Goal: Task Accomplishment & Management: Use online tool/utility

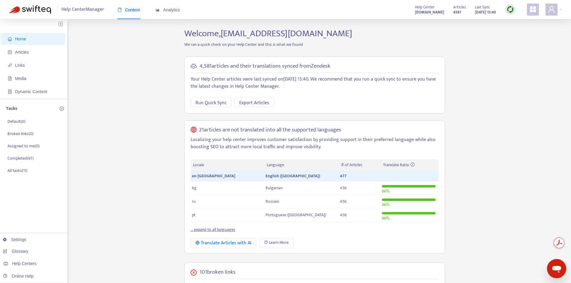
click at [29, 42] on span "Home" at bounding box center [34, 39] width 53 height 12
click at [78, 66] on div "Home Articles Links Media Dynamic Content Tasks Default ( 0 ) Broken links ( 0 …" at bounding box center [285, 243] width 553 height 431
click at [16, 50] on span "Articles" at bounding box center [22, 52] width 14 height 5
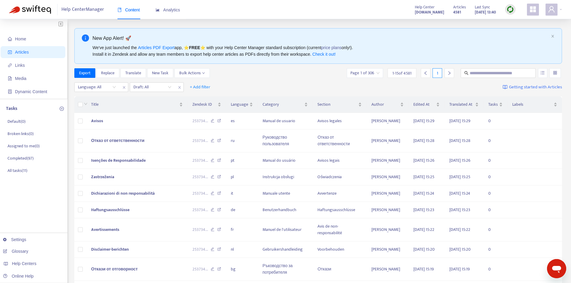
click at [509, 8] on img at bounding box center [510, 9] width 7 height 7
click at [132, 75] on span "Translate" at bounding box center [133, 73] width 16 height 7
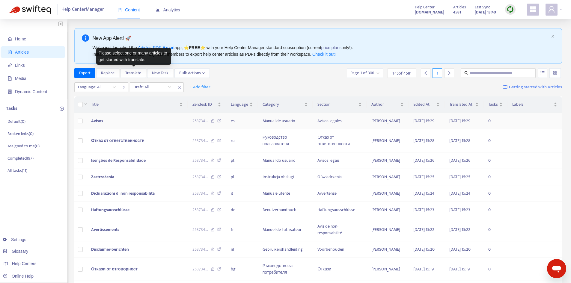
click at [79, 121] on label at bounding box center [80, 121] width 5 height 7
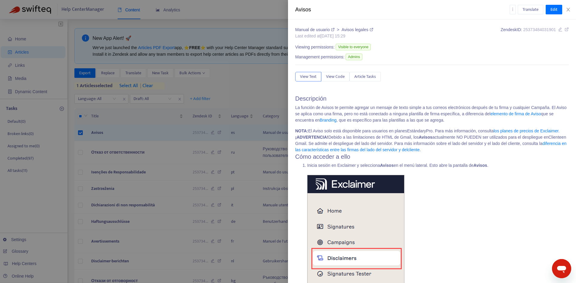
click at [567, 13] on div "Translate Edit" at bounding box center [539, 10] width 59 height 10
click at [568, 7] on icon "close" at bounding box center [568, 9] width 5 height 5
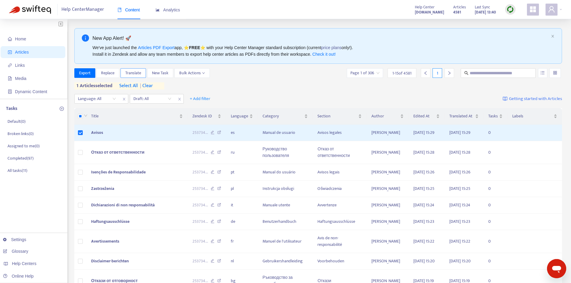
click at [134, 76] on span "Translate" at bounding box center [133, 73] width 16 height 7
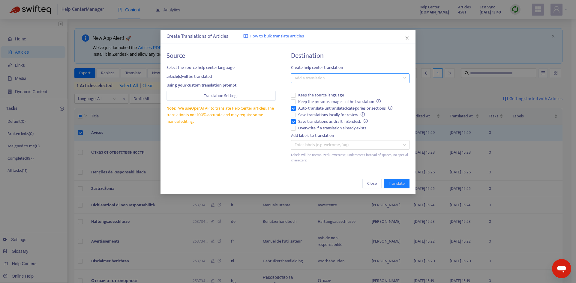
click at [340, 78] on div at bounding box center [346, 78] width 109 height 7
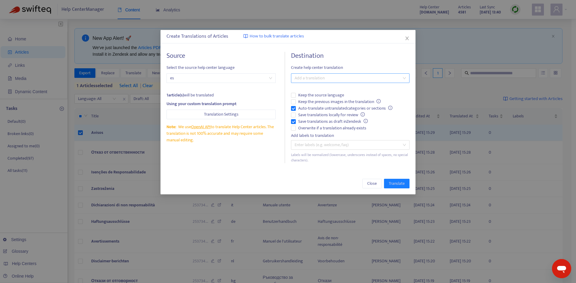
click at [328, 82] on div "Add a translation" at bounding box center [350, 78] width 118 height 10
type input "*"
click at [376, 80] on div at bounding box center [346, 78] width 109 height 7
click at [331, 80] on div at bounding box center [346, 78] width 109 height 7
click at [372, 184] on span "Close" at bounding box center [372, 184] width 10 height 7
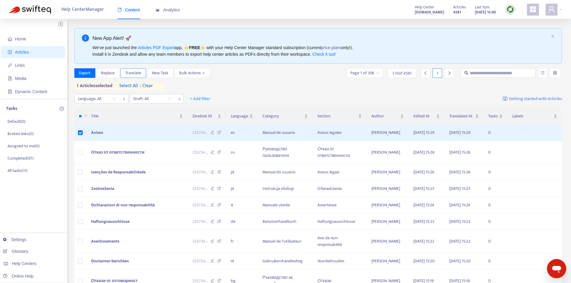
click at [134, 75] on span "Translate" at bounding box center [133, 73] width 16 height 7
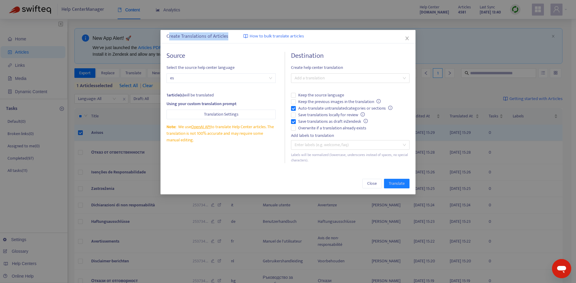
drag, startPoint x: 168, startPoint y: 37, endPoint x: 232, endPoint y: 34, distance: 64.6
click at [232, 34] on div "Create Translations of Articles How to bulk translate articles" at bounding box center [287, 36] width 243 height 7
drag, startPoint x: 230, startPoint y: 36, endPoint x: 165, endPoint y: 38, distance: 65.1
click at [165, 38] on div "Create Translations of Articles How to bulk translate articles" at bounding box center [287, 36] width 255 height 13
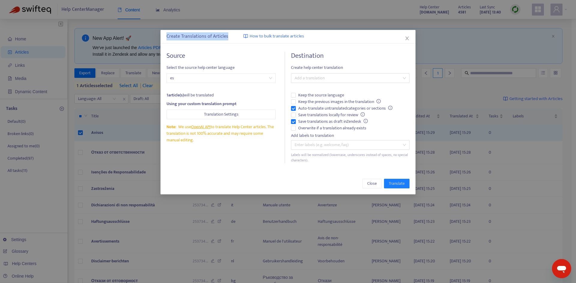
copy div "Create Translations of Articles"
click at [366, 182] on button "Close" at bounding box center [371, 184] width 19 height 10
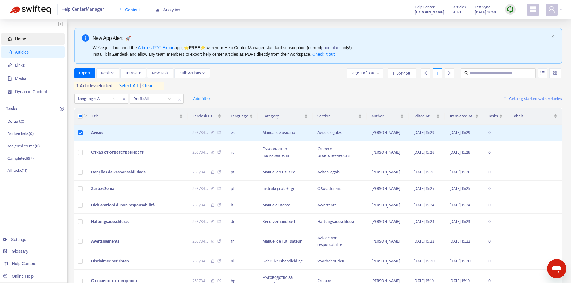
click at [18, 37] on span "Home" at bounding box center [20, 39] width 11 height 5
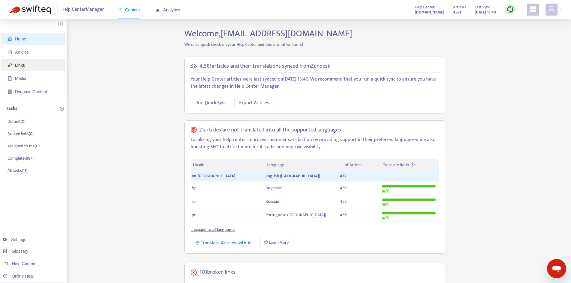
drag, startPoint x: 15, startPoint y: 67, endPoint x: 39, endPoint y: 69, distance: 24.4
click at [15, 67] on span "Links" at bounding box center [34, 65] width 53 height 12
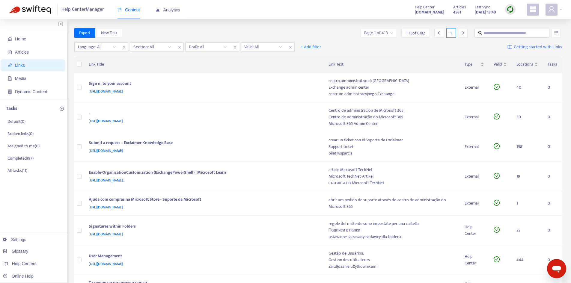
click at [508, 10] on img at bounding box center [510, 9] width 7 height 7
click at [317, 46] on span "+ Add filter" at bounding box center [311, 46] width 21 height 7
click at [177, 65] on th "Link Title" at bounding box center [204, 64] width 240 height 16
click at [157, 46] on div at bounding box center [149, 46] width 36 height 7
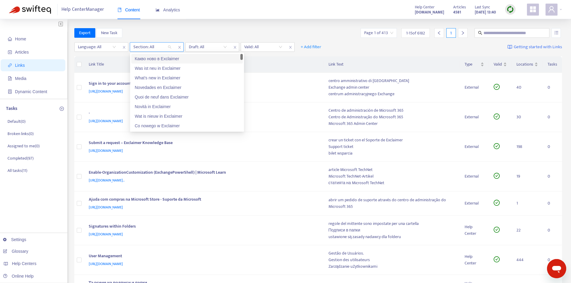
click at [180, 46] on icon "close" at bounding box center [180, 48] width 4 height 4
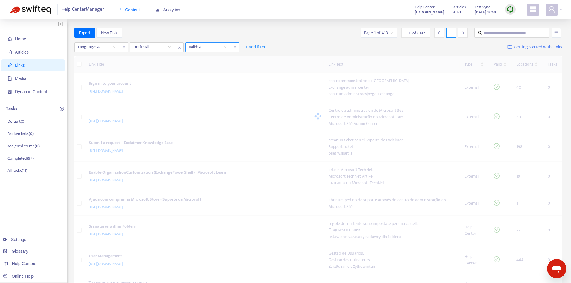
click at [198, 46] on input "search" at bounding box center [208, 47] width 38 height 9
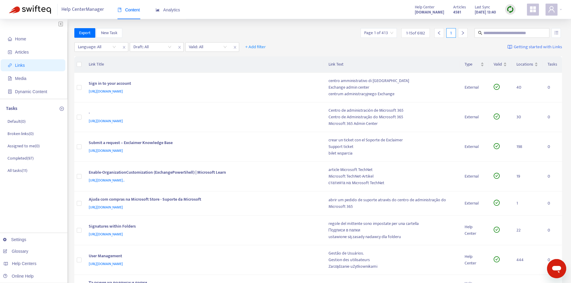
drag, startPoint x: 200, startPoint y: 49, endPoint x: 185, endPoint y: 56, distance: 17.1
click at [200, 49] on input "search" at bounding box center [208, 47] width 38 height 9
click at [156, 48] on input "search" at bounding box center [152, 47] width 38 height 9
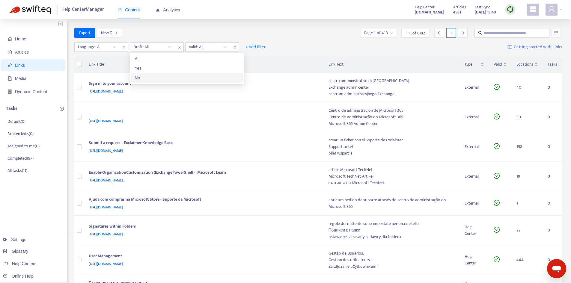
click at [151, 75] on div "No" at bounding box center [187, 78] width 104 height 7
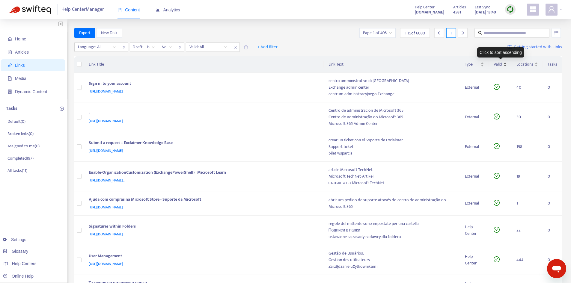
click at [507, 64] on div "Valid" at bounding box center [500, 64] width 13 height 7
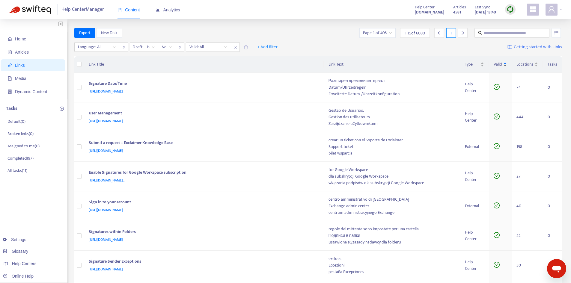
click at [507, 64] on div "Valid" at bounding box center [500, 64] width 13 height 7
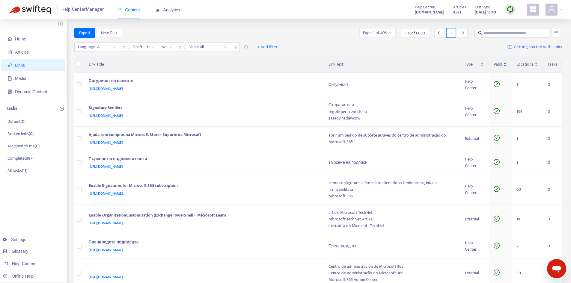
click at [505, 67] on div "Valid" at bounding box center [500, 64] width 13 height 7
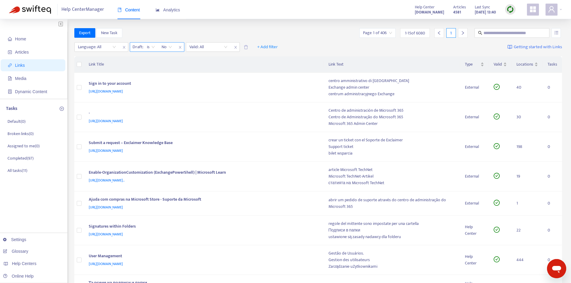
click at [150, 46] on span "is" at bounding box center [151, 47] width 8 height 9
click at [169, 46] on span "No" at bounding box center [167, 47] width 10 height 9
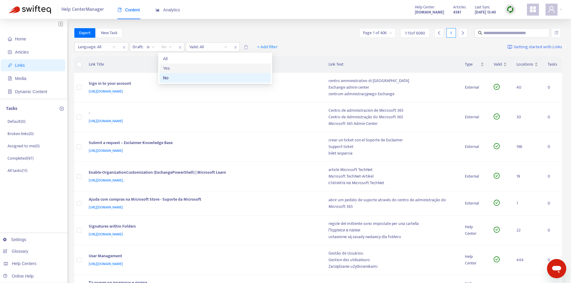
click at [170, 69] on div "Yes" at bounding box center [215, 68] width 104 height 7
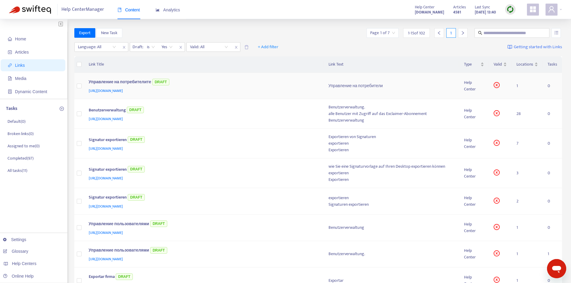
click at [428, 73] on td "Управление на потребители" at bounding box center [392, 86] width 136 height 26
click at [447, 88] on div "Управление на потребители" at bounding box center [392, 86] width 126 height 7
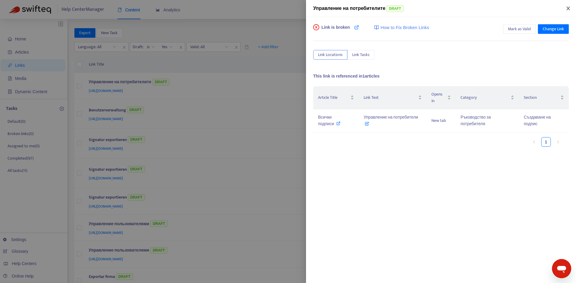
click at [567, 10] on icon "close" at bounding box center [568, 8] width 5 height 5
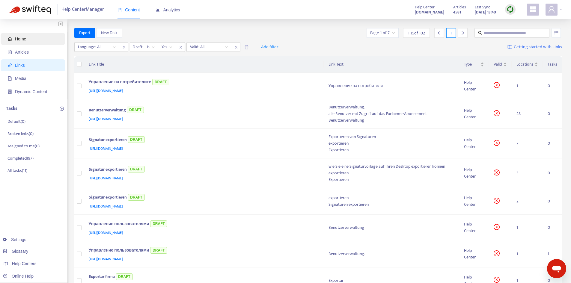
click at [37, 37] on span "Home" at bounding box center [34, 39] width 53 height 12
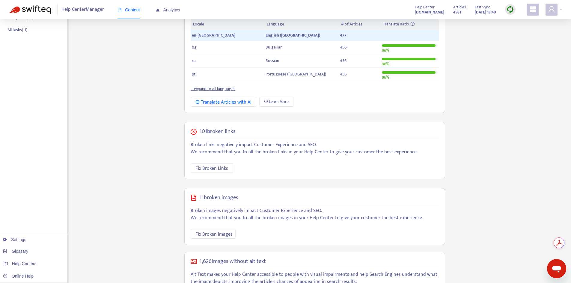
scroll to position [176, 0]
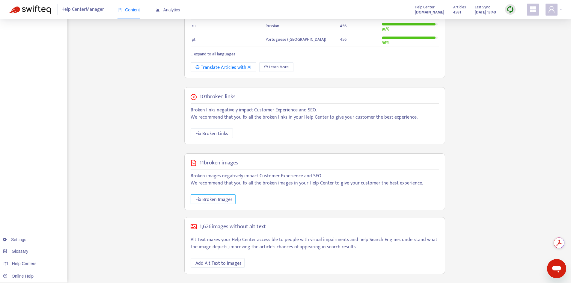
click at [212, 199] on span "Fix Broken Images" at bounding box center [214, 199] width 37 height 7
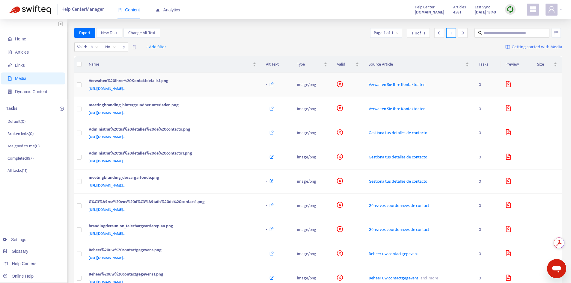
click at [332, 85] on td "image/png" at bounding box center [312, 85] width 40 height 24
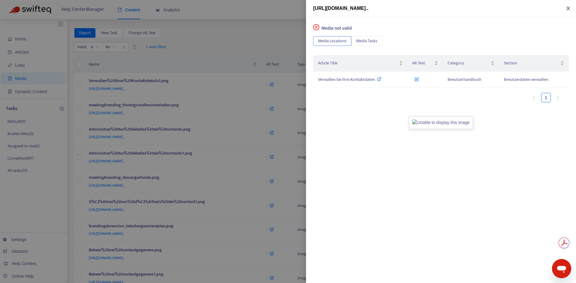
click at [571, 10] on button "Close" at bounding box center [568, 9] width 8 height 6
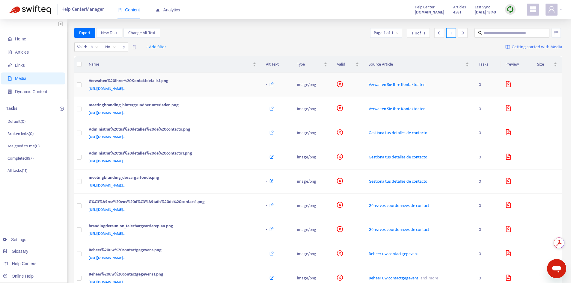
click at [332, 91] on td "image/png" at bounding box center [312, 85] width 40 height 24
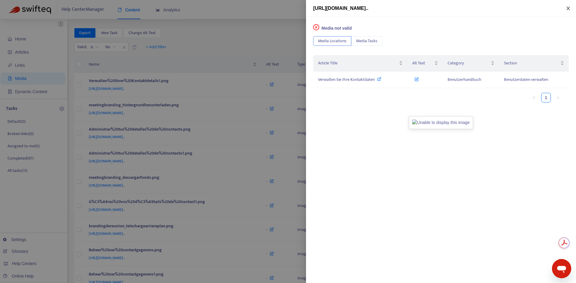
click at [565, 10] on button "Close" at bounding box center [568, 9] width 8 height 6
